Goal: Use online tool/utility

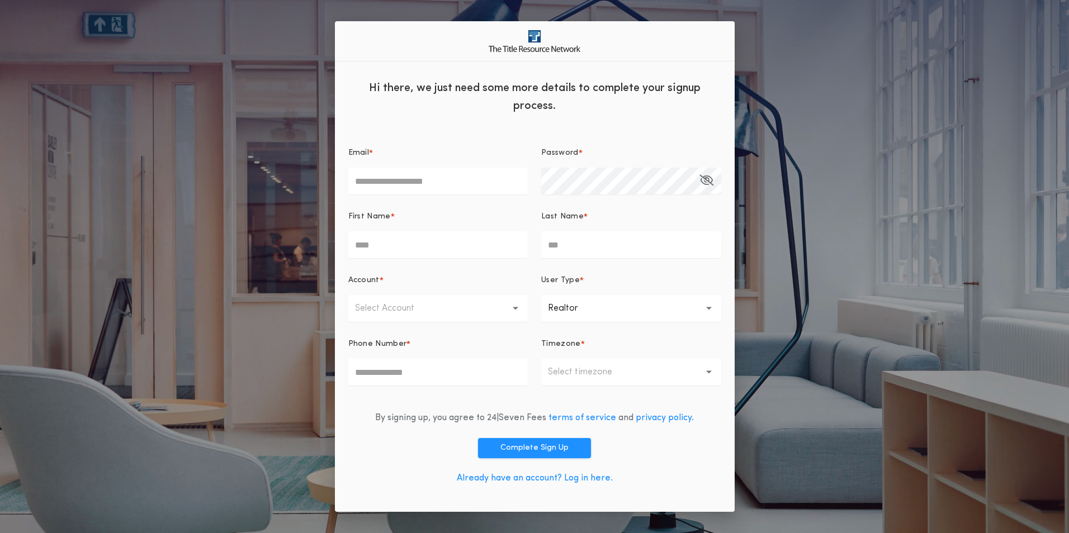
click at [593, 476] on link "Already have an account? Log in here." at bounding box center [535, 478] width 156 height 9
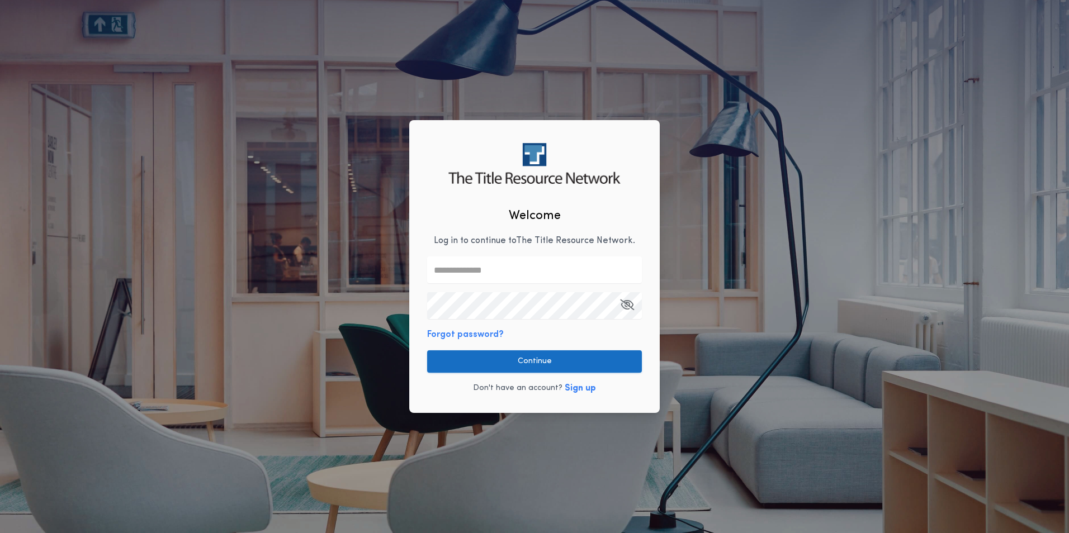
type input "**********"
click at [572, 371] on button "Continue" at bounding box center [534, 362] width 215 height 22
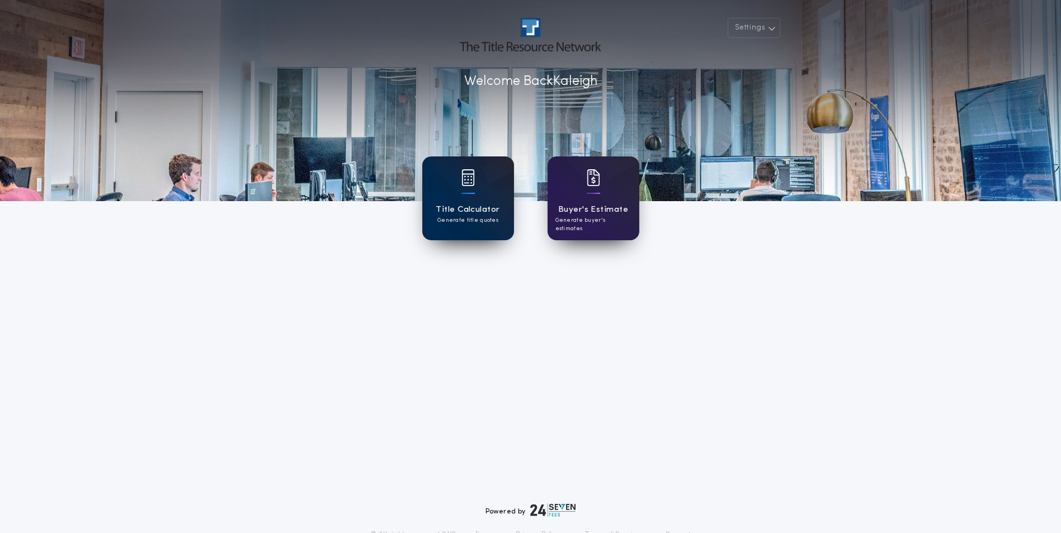
click at [487, 211] on h1 "Title Calculator" at bounding box center [468, 210] width 64 height 13
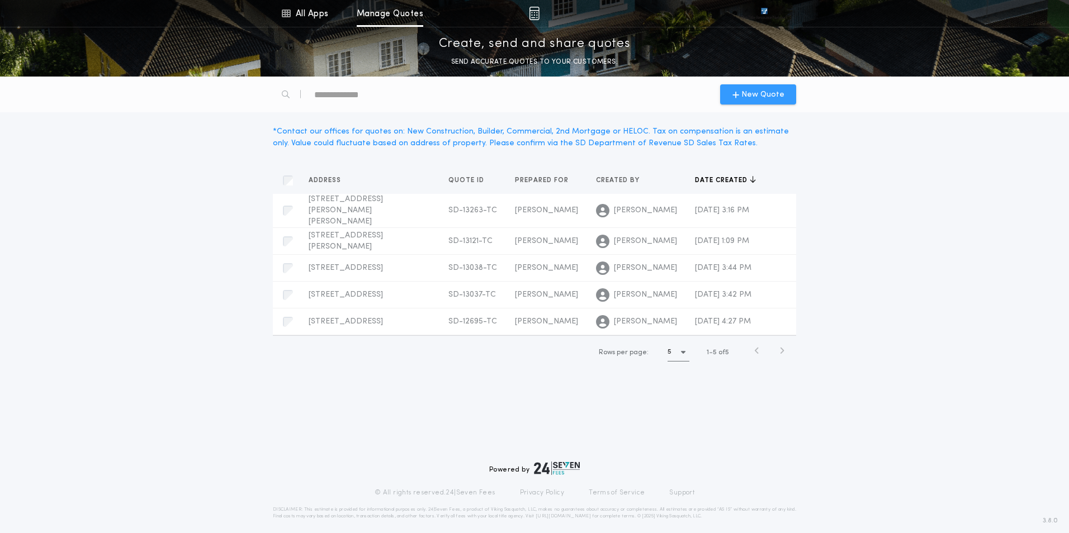
click at [751, 96] on span "New Quote" at bounding box center [762, 95] width 43 height 12
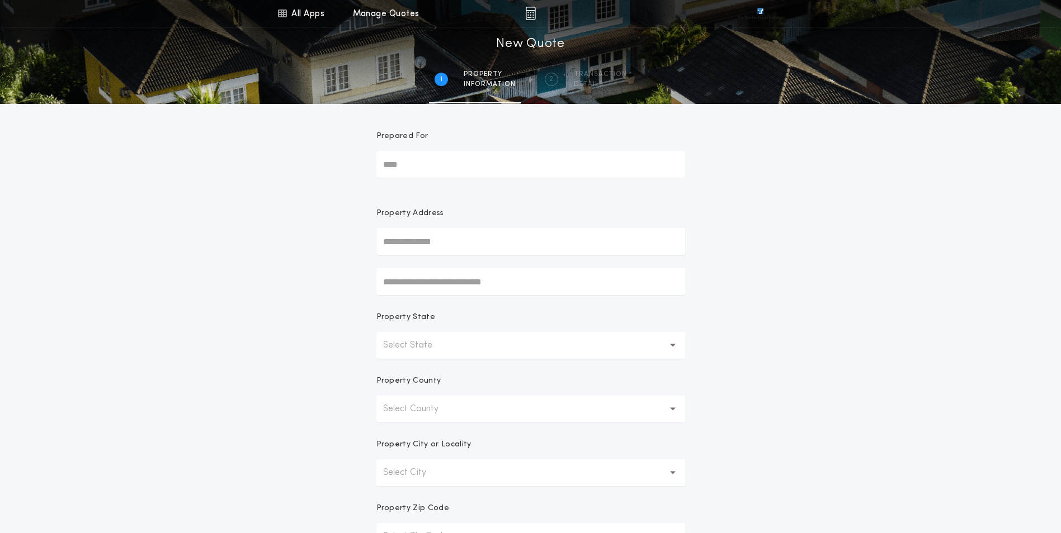
click at [530, 163] on input "Prepared For" at bounding box center [530, 164] width 309 height 27
type input "**********"
click at [536, 268] on button "[STREET_ADDRESS]" at bounding box center [530, 264] width 309 height 17
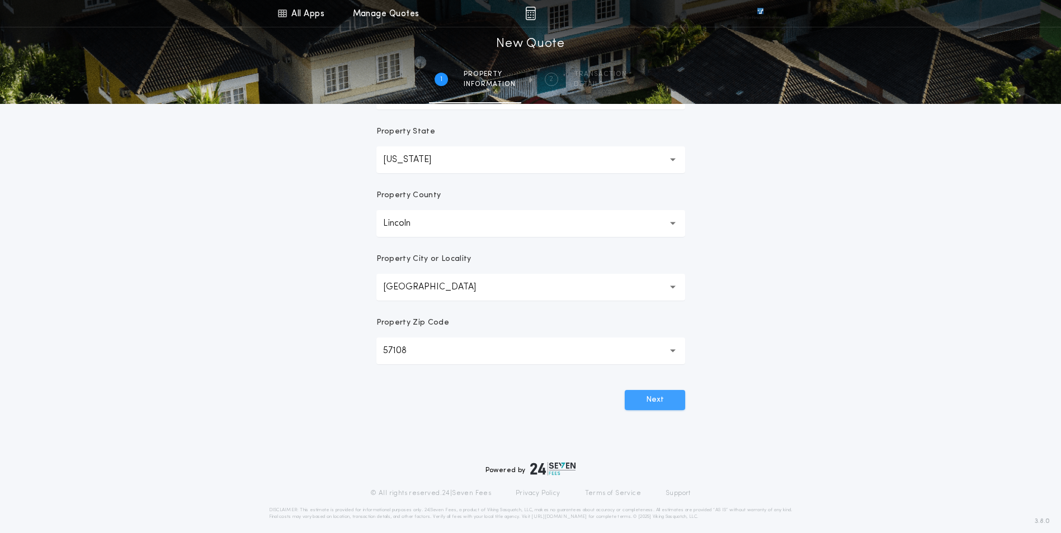
scroll to position [195, 0]
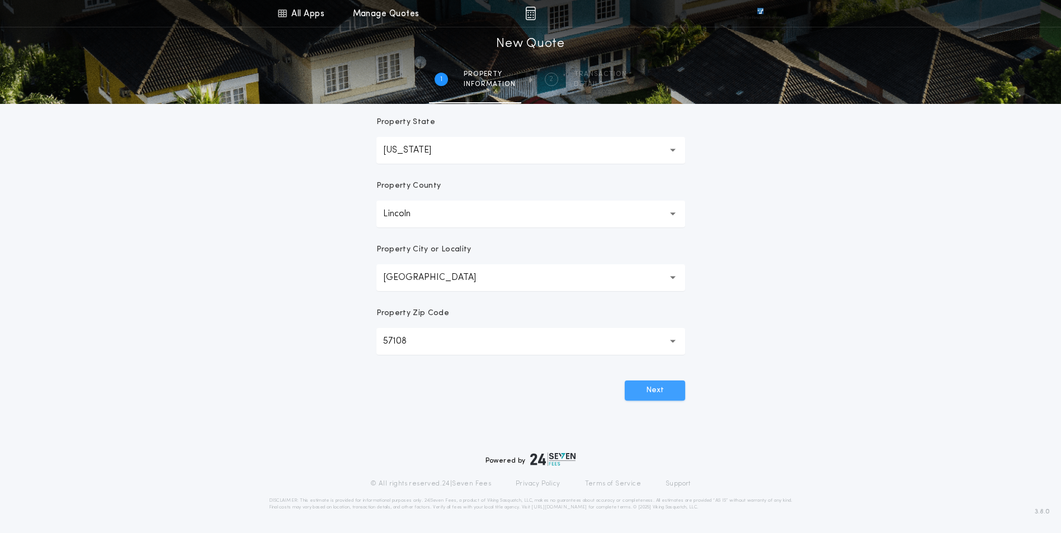
click at [653, 390] on button "Next" at bounding box center [655, 391] width 60 height 20
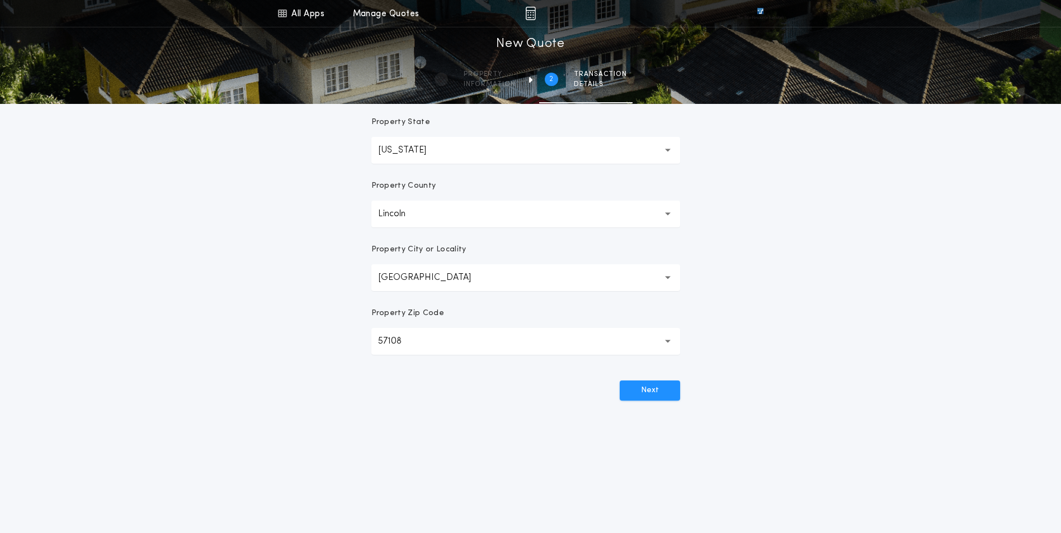
scroll to position [0, 0]
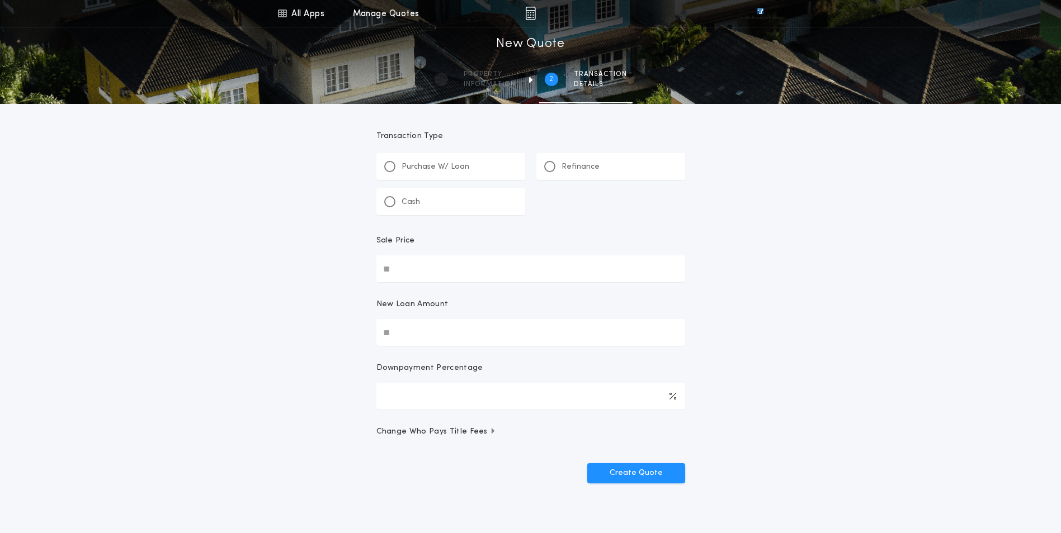
click at [564, 163] on p "Refinance" at bounding box center [580, 167] width 38 height 11
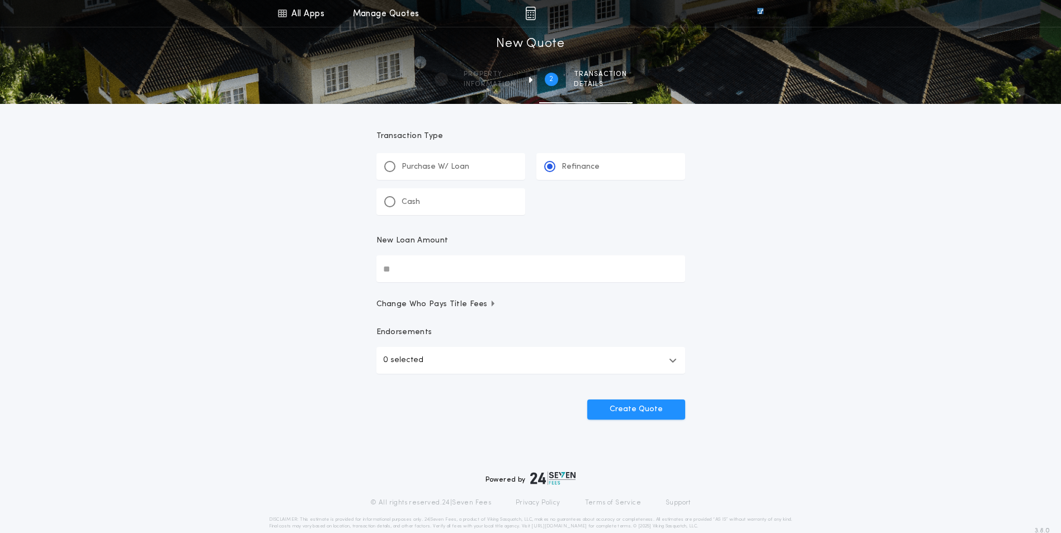
click at [461, 277] on input "New Loan Amount" at bounding box center [530, 269] width 309 height 27
type input "********"
click at [666, 367] on button "0 selected" at bounding box center [530, 360] width 309 height 27
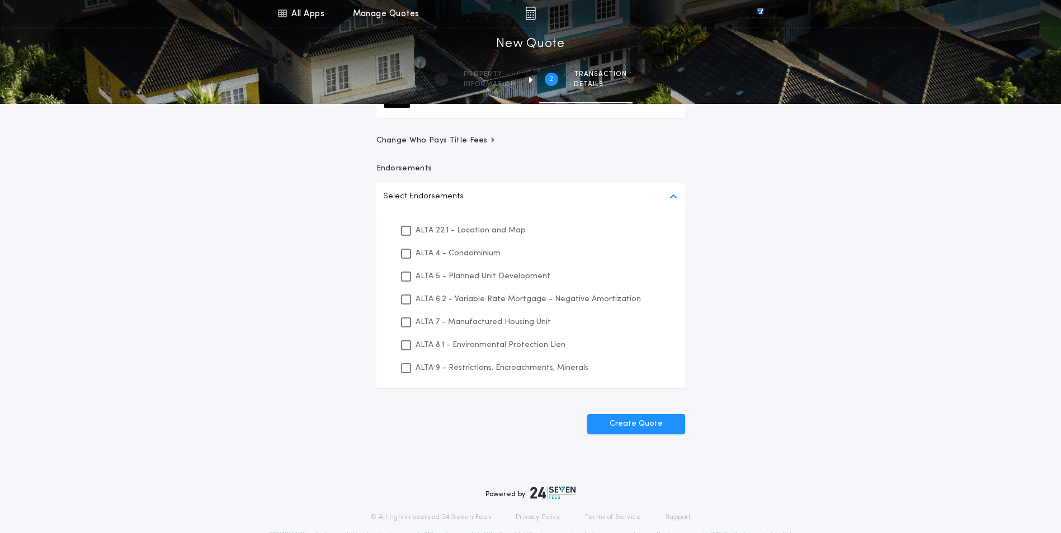
scroll to position [168, 0]
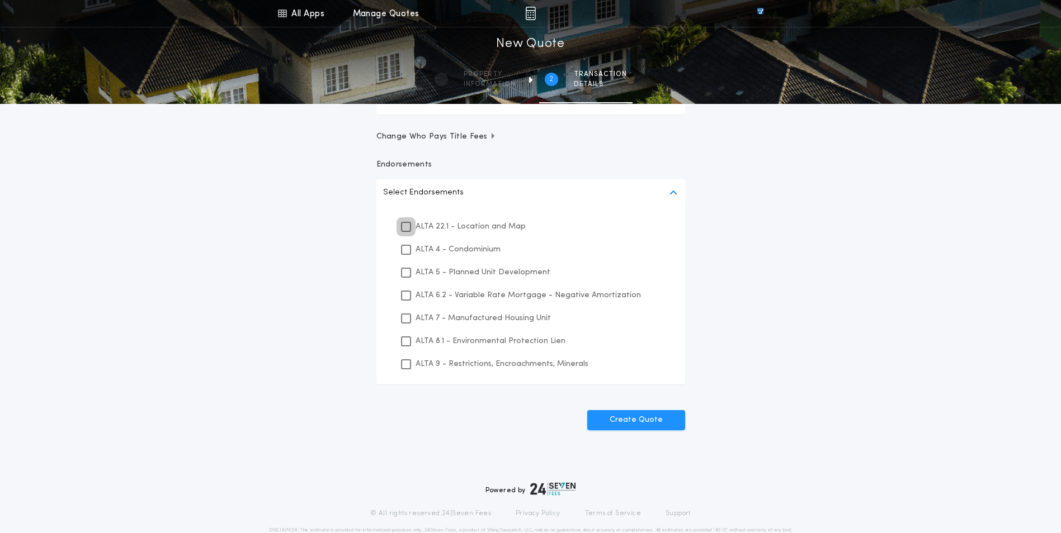
click at [403, 228] on icon at bounding box center [406, 227] width 7 height 8
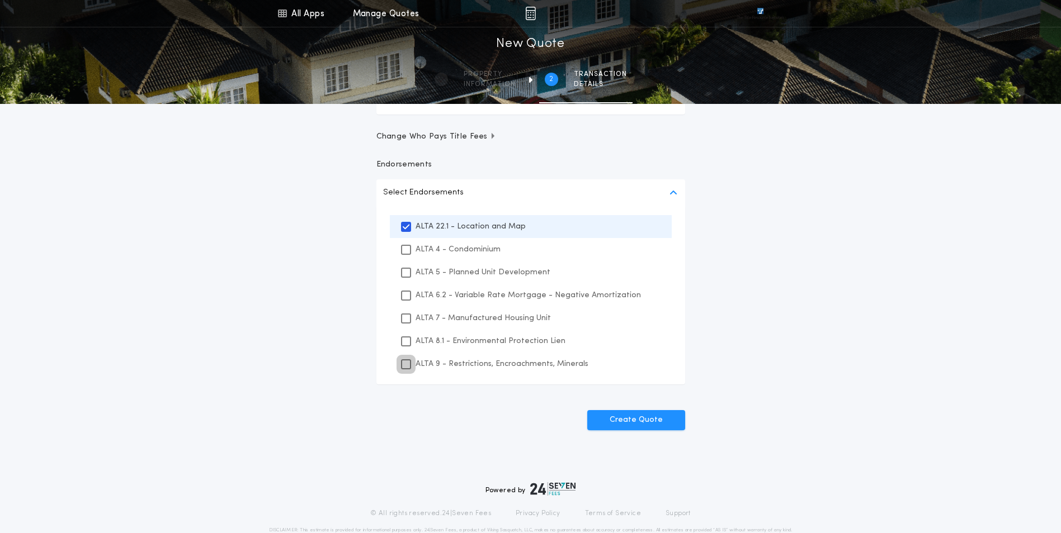
click at [403, 366] on icon at bounding box center [406, 365] width 7 height 8
click at [636, 423] on button "Create Quote" at bounding box center [636, 420] width 98 height 20
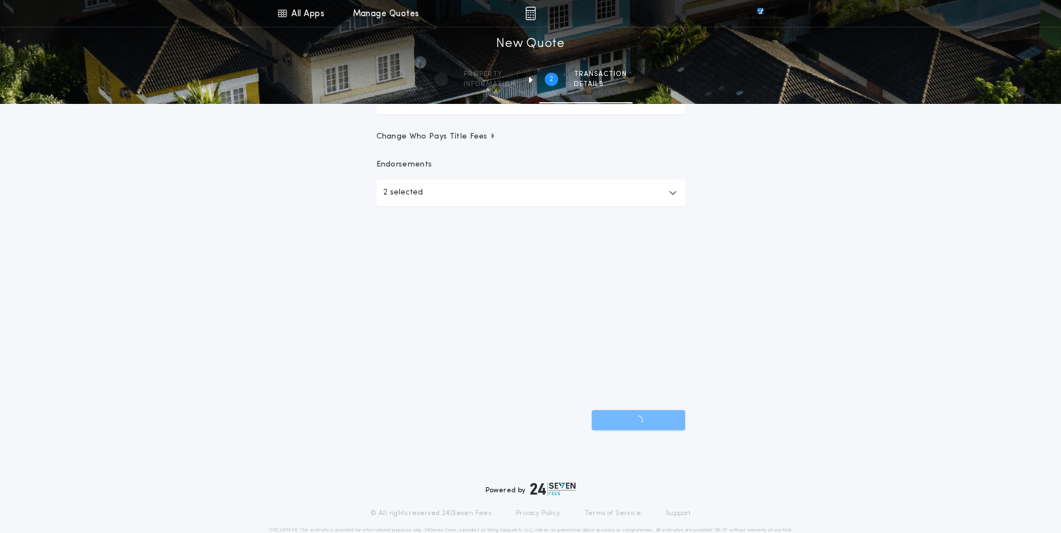
scroll to position [19, 0]
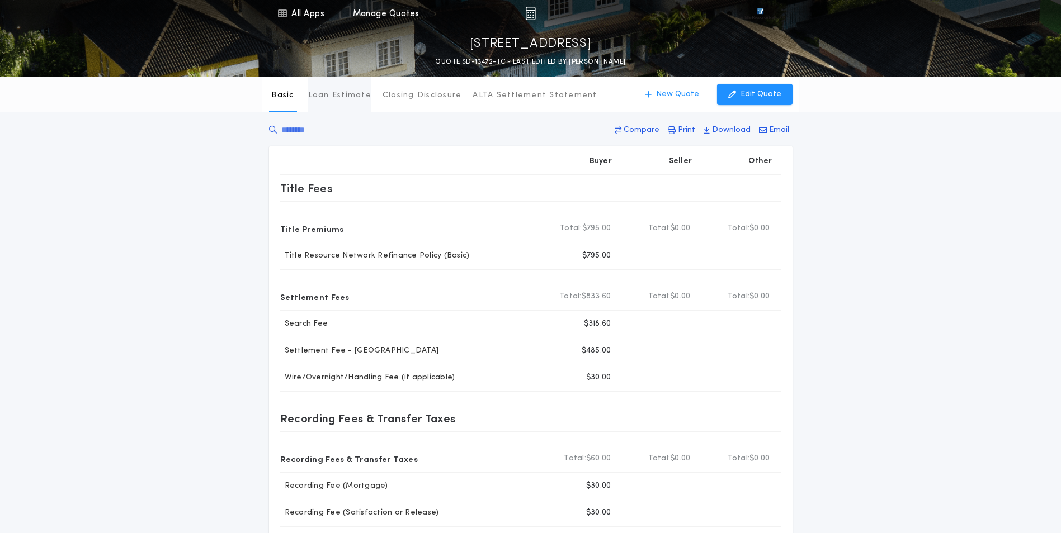
click at [343, 99] on p "Loan Estimate" at bounding box center [339, 95] width 63 height 11
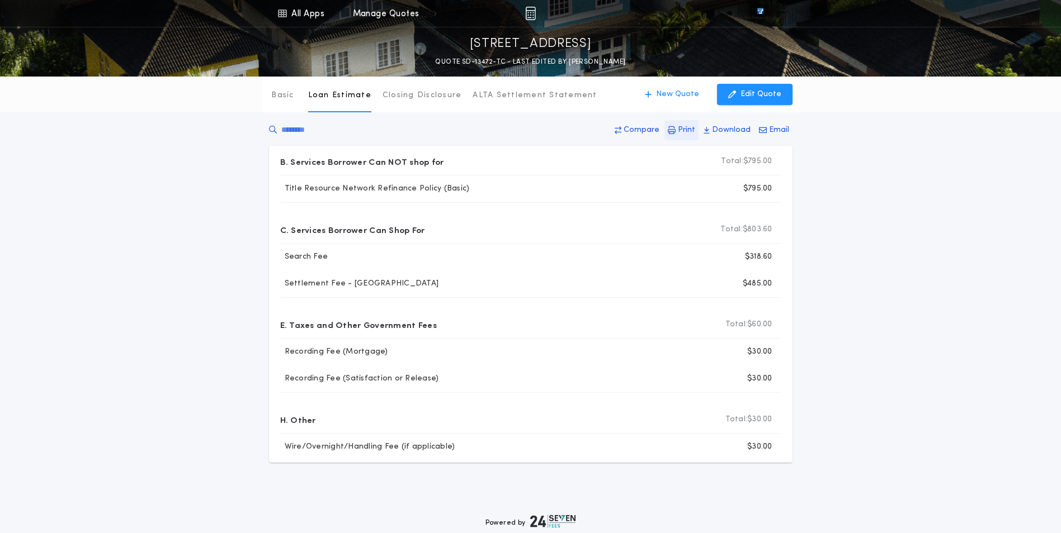
click at [683, 129] on p "Print" at bounding box center [686, 130] width 17 height 11
